Goal: Transaction & Acquisition: Purchase product/service

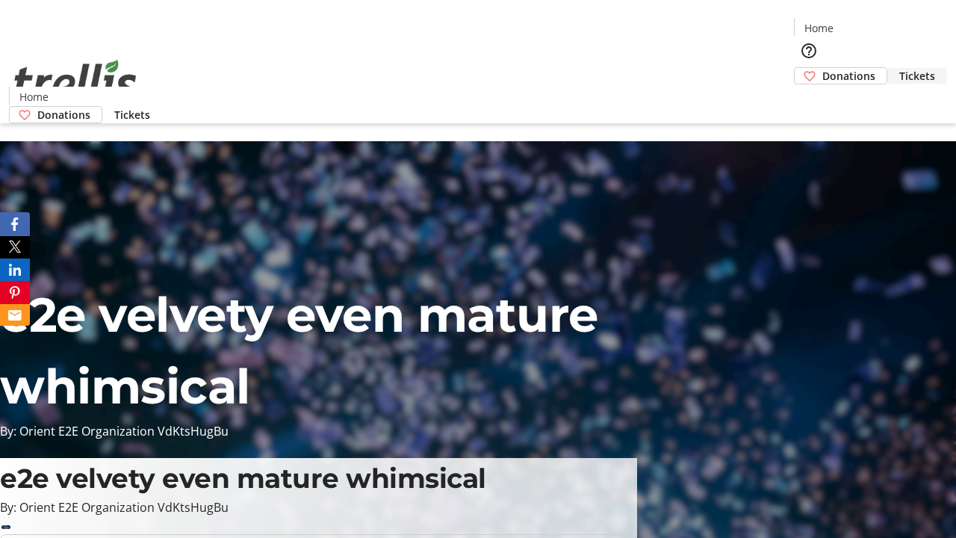
click at [899, 68] on span "Tickets" at bounding box center [917, 76] width 36 height 16
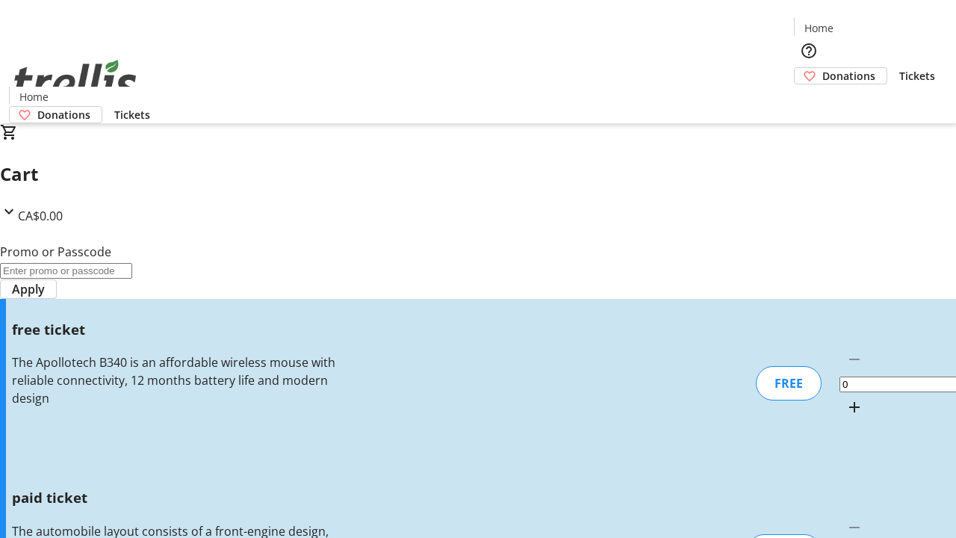
type input "1"
